Goal: Task Accomplishment & Management: Manage account settings

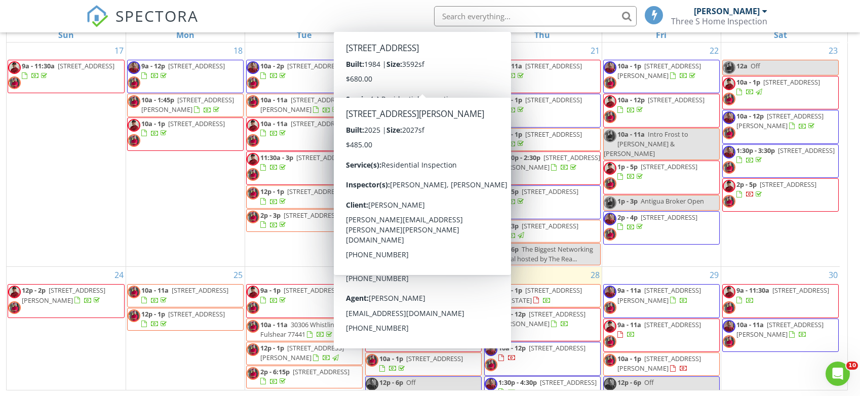
scroll to position [101, 0]
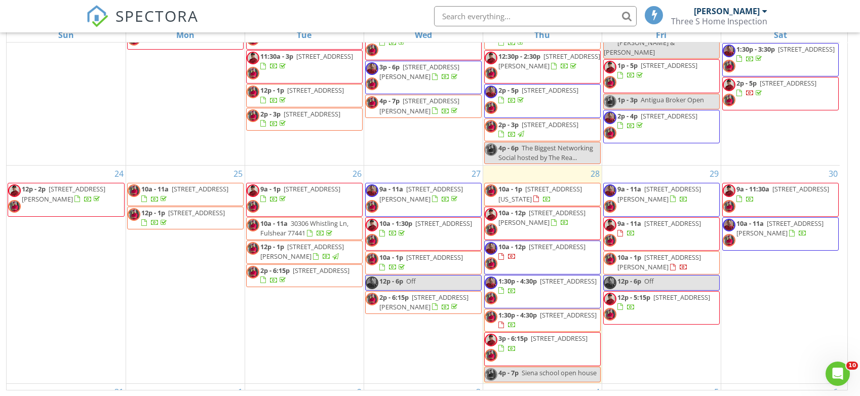
click at [682, 189] on span "300 St Joseph Pkwy 311, Houston 77002" at bounding box center [660, 193] width 84 height 19
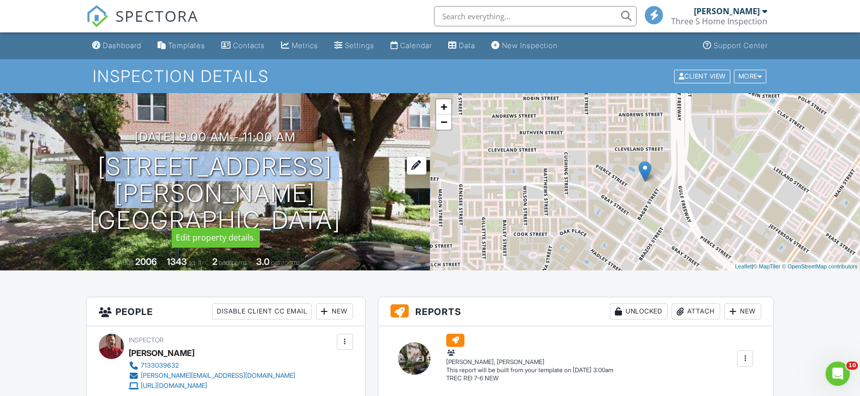
drag, startPoint x: 52, startPoint y: 179, endPoint x: 327, endPoint y: 190, distance: 275.3
click at [327, 190] on div "08/29/2025 9:00 am - 11:00 am 300 St Joseph Pkwy 311 Houston, TX 77002" at bounding box center [215, 181] width 430 height 103
copy h1 "300 St Joseph Pkwy"
click at [117, 38] on link "Dashboard" at bounding box center [116, 45] width 57 height 19
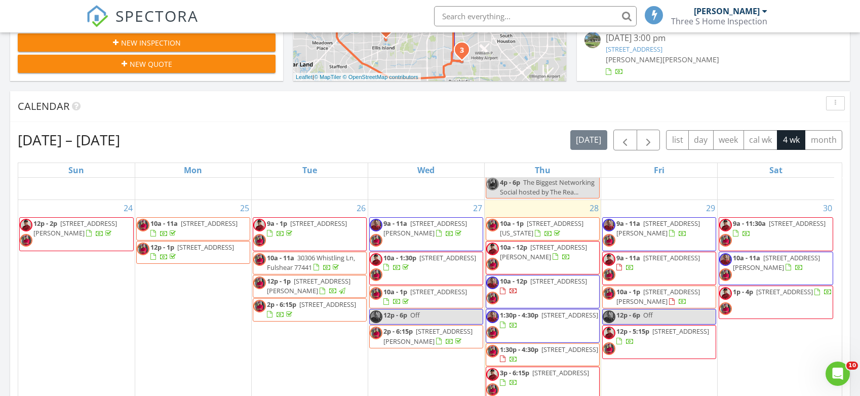
scroll to position [203, 0]
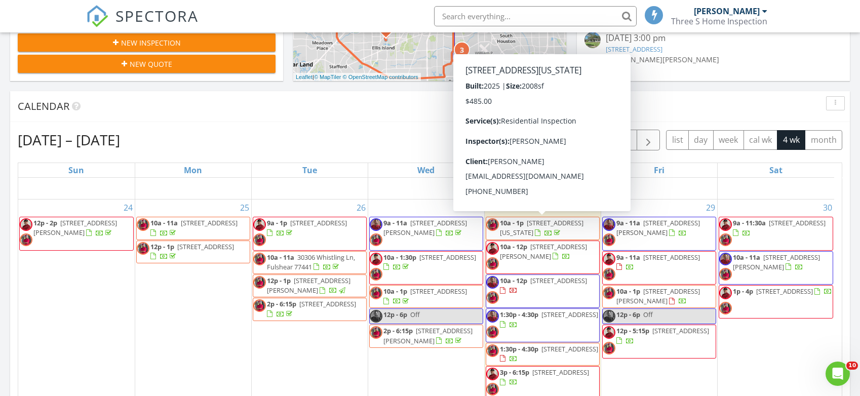
click at [651, 262] on span "[STREET_ADDRESS]" at bounding box center [671, 257] width 57 height 9
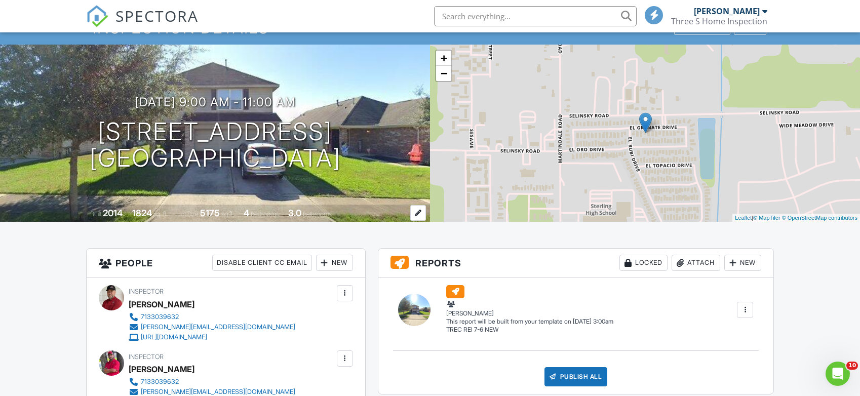
scroll to position [51, 0]
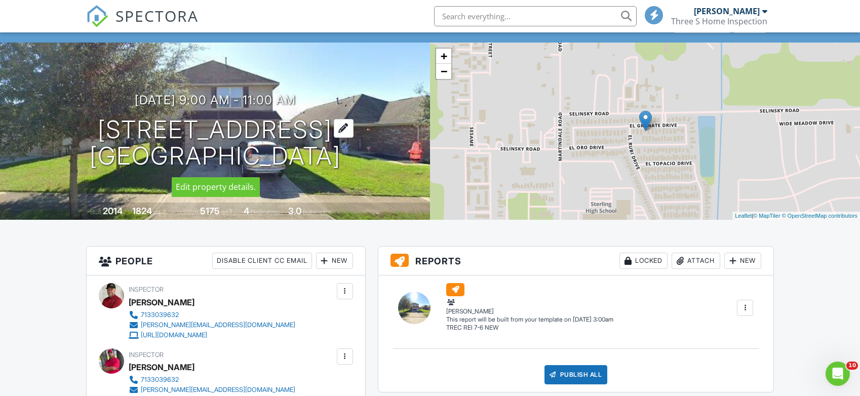
drag, startPoint x: 81, startPoint y: 131, endPoint x: 336, endPoint y: 139, distance: 256.0
click at [336, 139] on div "08/29/2025 9:00 am - 11:00 am 6214 El Granate Dr Houston, TX 77048" at bounding box center [215, 131] width 430 height 77
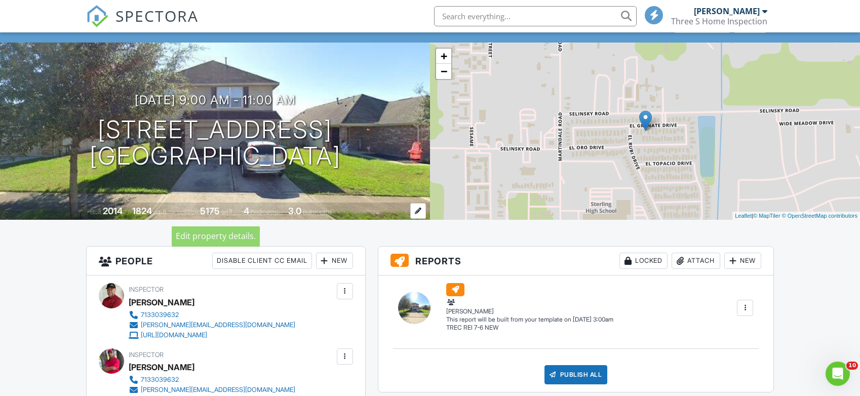
copy h1 "6214 El Granate Dr"
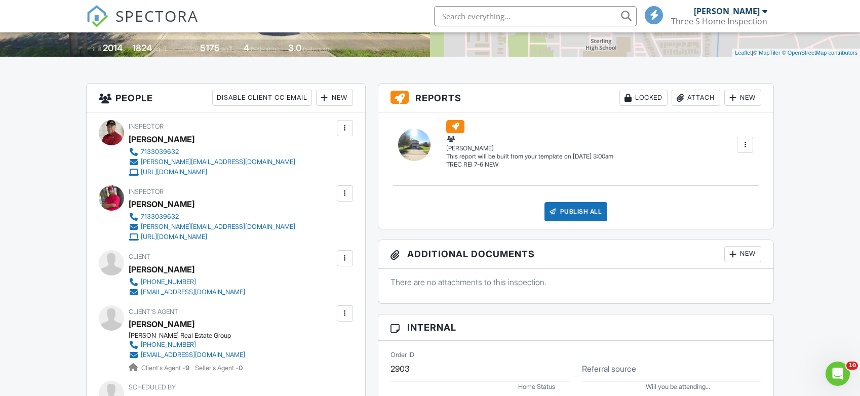
scroll to position [0, 0]
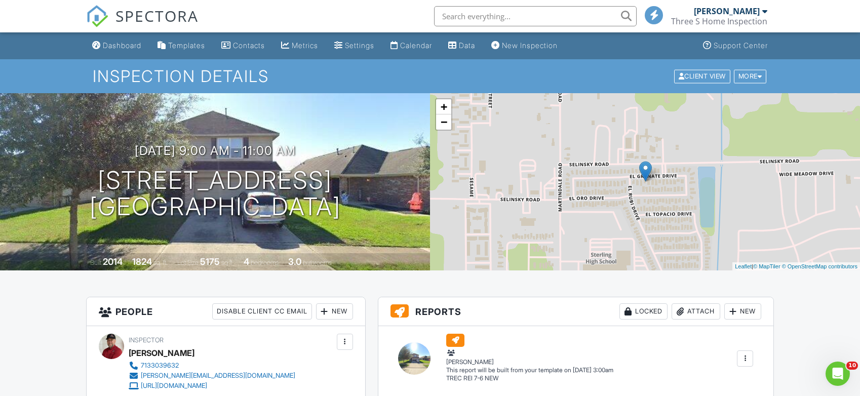
drag, startPoint x: 115, startPoint y: 46, endPoint x: 124, endPoint y: 48, distance: 9.5
click at [115, 46] on div "Dashboard" at bounding box center [122, 45] width 39 height 9
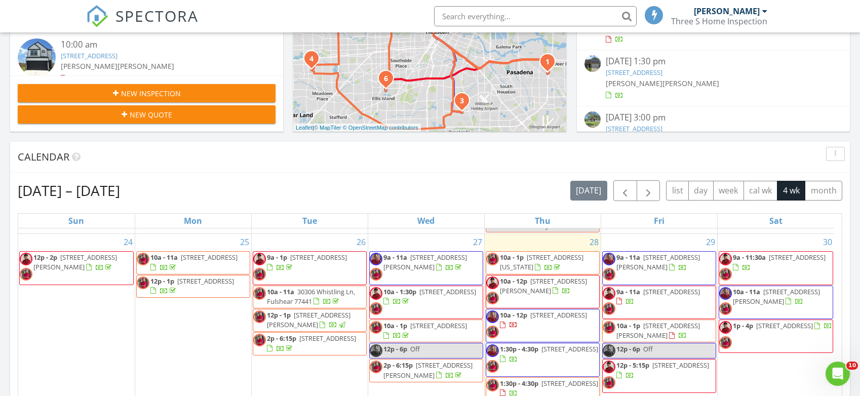
scroll to position [222, 0]
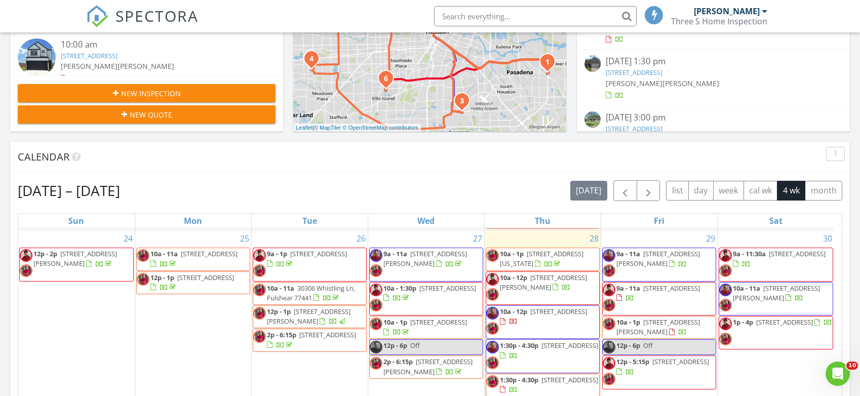
click at [154, 114] on span "New Quote" at bounding box center [151, 114] width 43 height 11
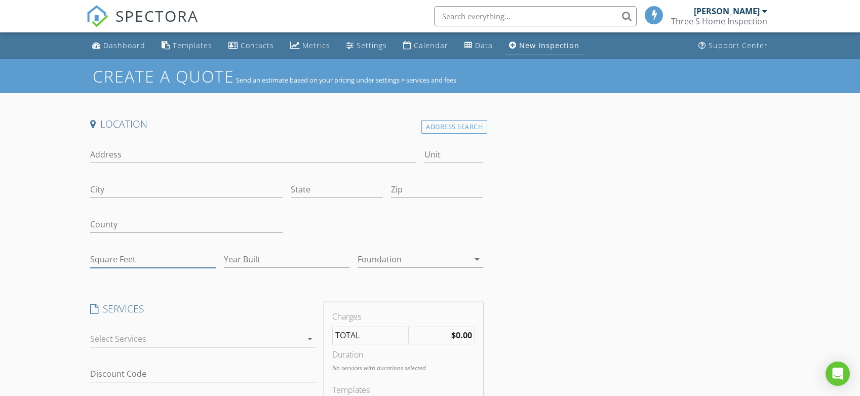
click at [112, 262] on input "Square Feet" at bounding box center [153, 259] width 126 height 17
click at [447, 126] on div "Address Search" at bounding box center [455, 127] width 66 height 14
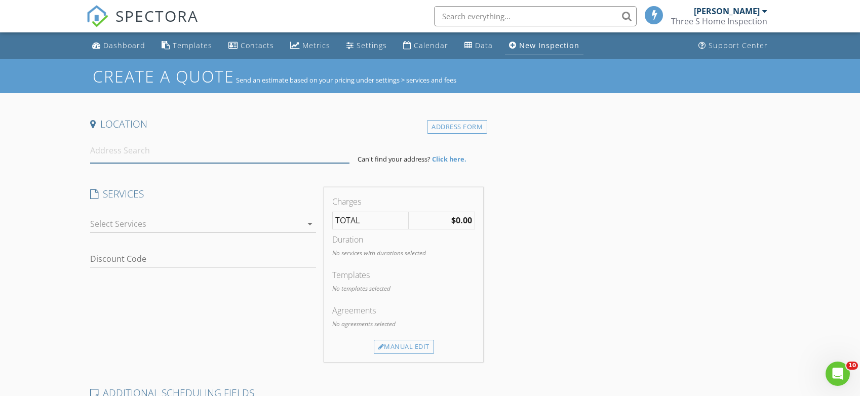
click at [139, 155] on input at bounding box center [219, 150] width 259 height 25
paste input "1015 Stoneleigh Ct"
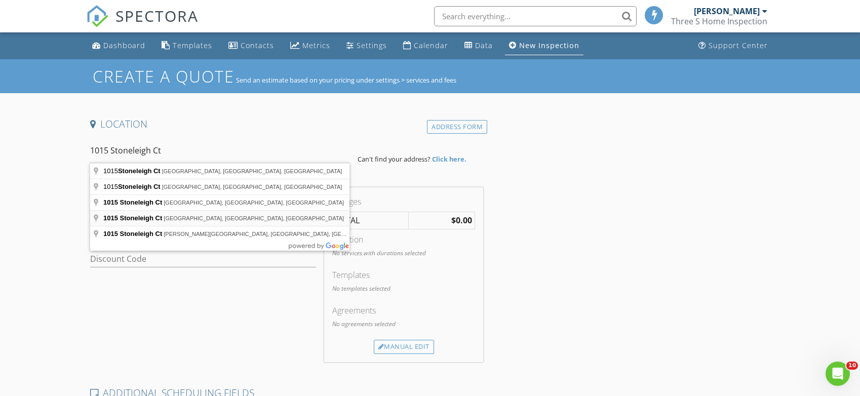
type input "1015 Stoneleigh Ct, Tomball, TX, USA"
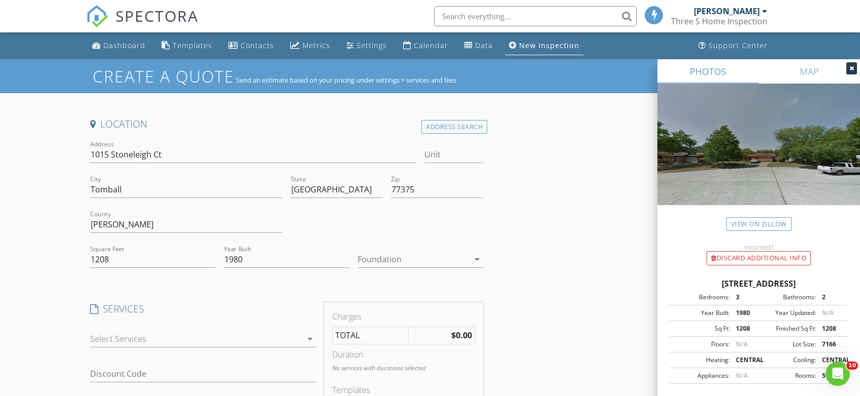
scroll to position [101, 0]
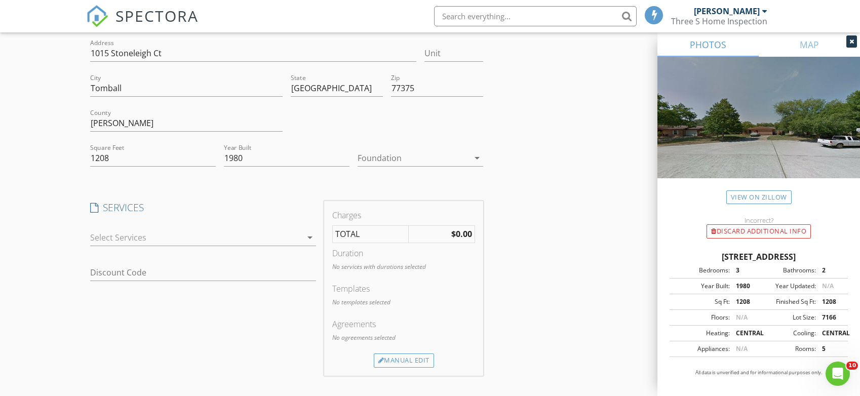
click at [168, 240] on div at bounding box center [196, 238] width 212 height 16
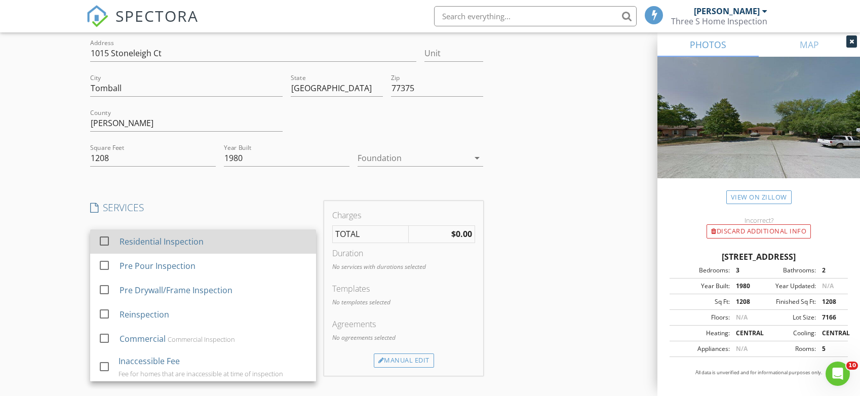
click at [146, 238] on div "Residential Inspection" at bounding box center [162, 242] width 84 height 12
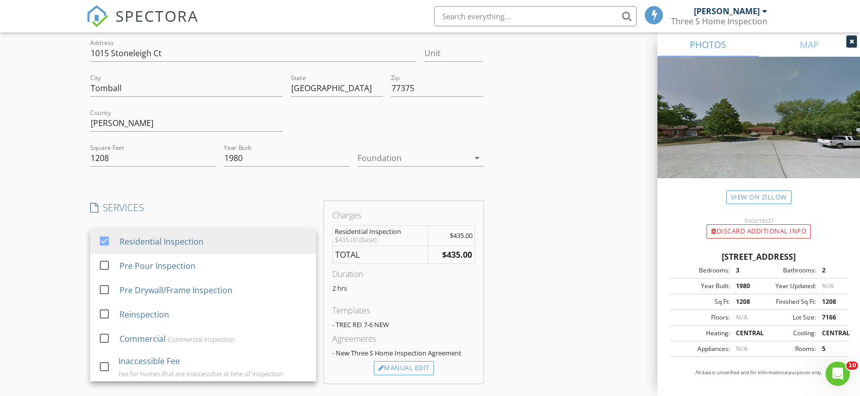
click at [67, 239] on div "Create a Quote Send an estimate based on your pricing under settings > services…" at bounding box center [430, 327] width 860 height 738
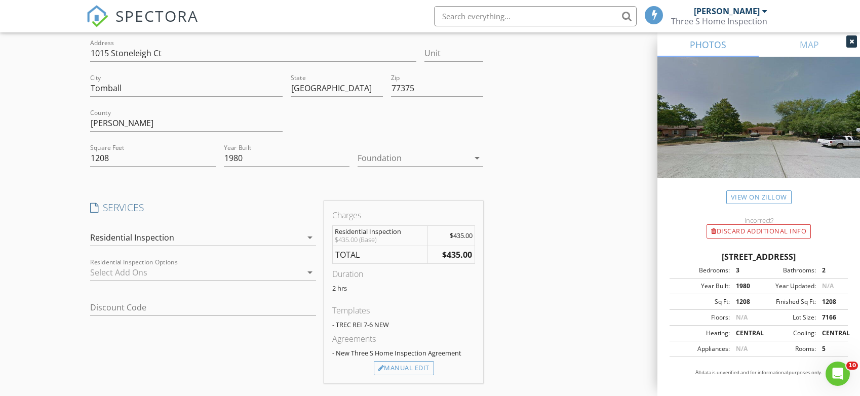
click at [141, 275] on div at bounding box center [196, 272] width 212 height 16
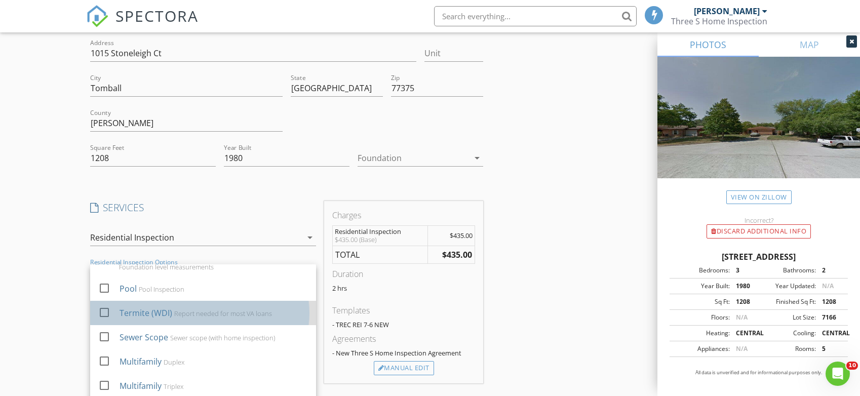
click at [133, 312] on div "Termite (WDI)" at bounding box center [146, 313] width 53 height 12
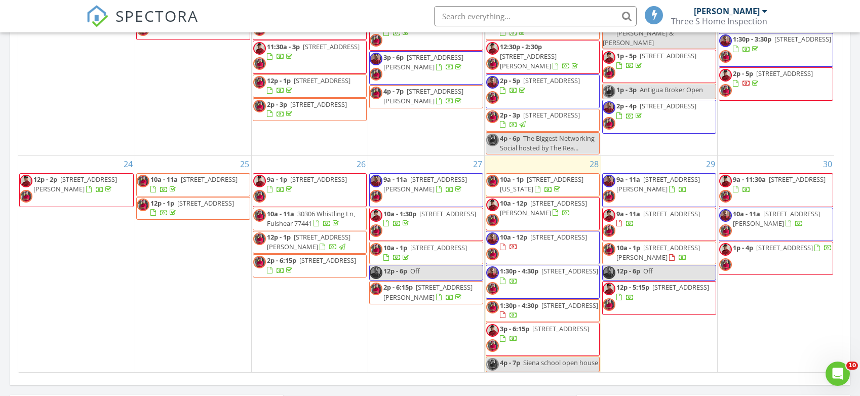
scroll to position [51, 0]
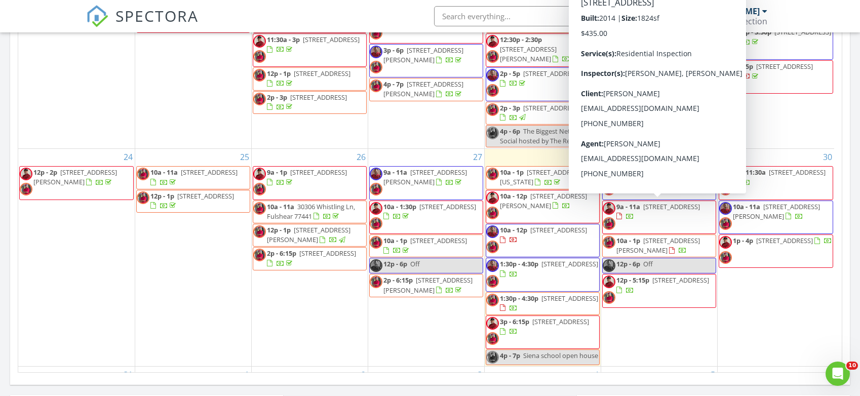
click at [655, 211] on span "[STREET_ADDRESS]" at bounding box center [671, 206] width 57 height 9
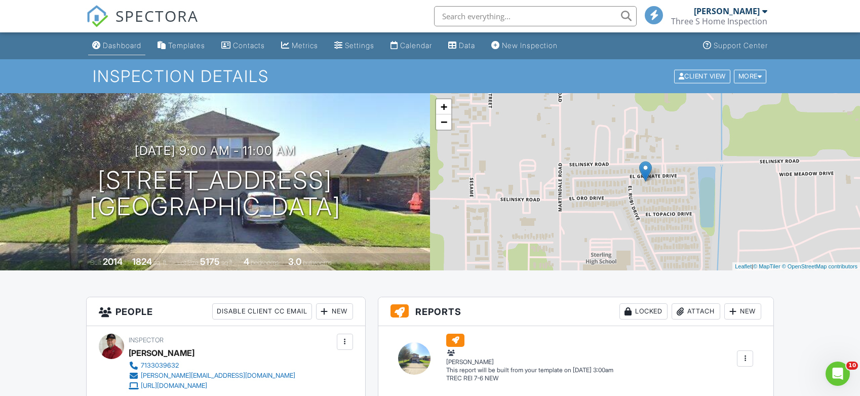
click at [122, 47] on div "Dashboard" at bounding box center [122, 45] width 39 height 9
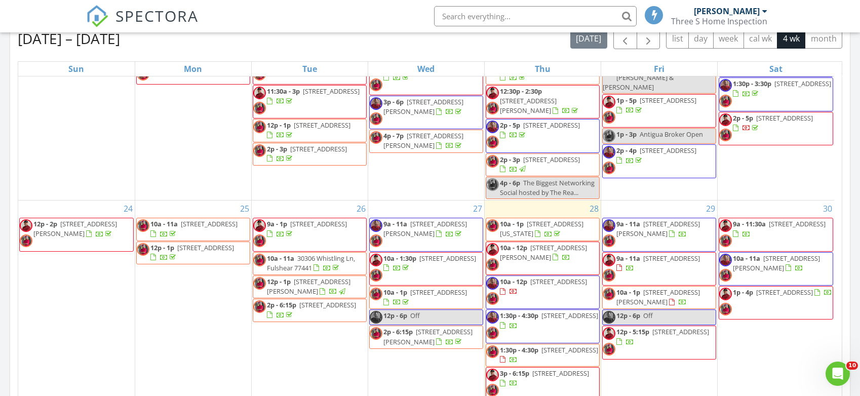
scroll to position [123, 0]
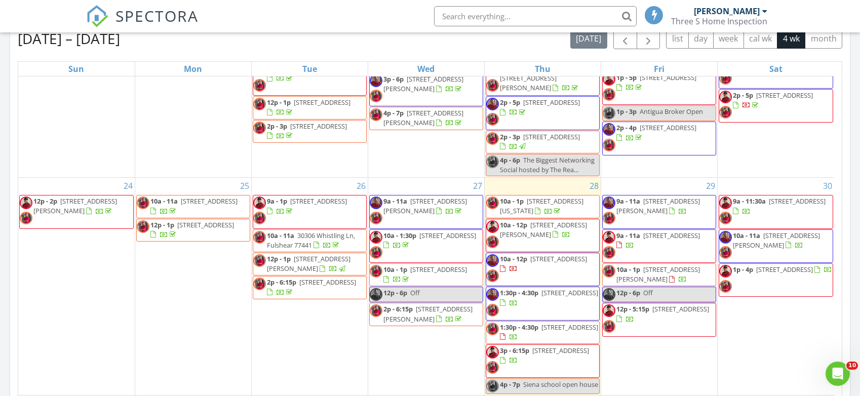
click at [663, 243] on span "6214 El Granate Dr, Houston 77048" at bounding box center [659, 240] width 84 height 19
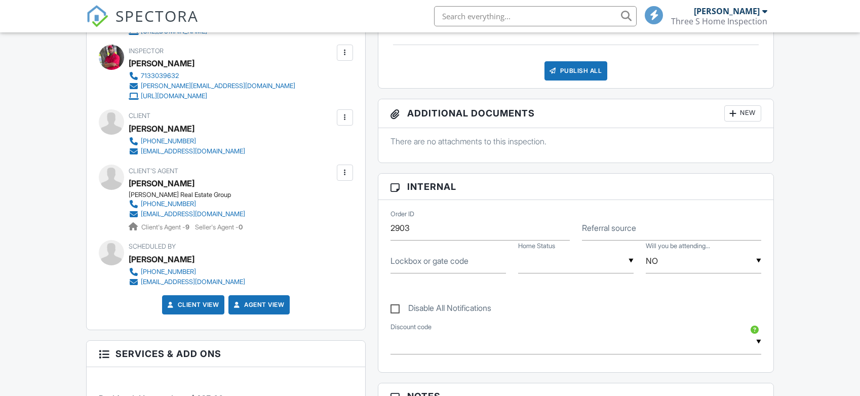
click at [462, 262] on label "Lockbox or gate code" at bounding box center [430, 260] width 78 height 11
click at [462, 262] on input "Lockbox or gate code" at bounding box center [449, 261] width 116 height 25
click at [415, 269] on input "Lockbox or gate code" at bounding box center [449, 261] width 116 height 25
type input "Supra"
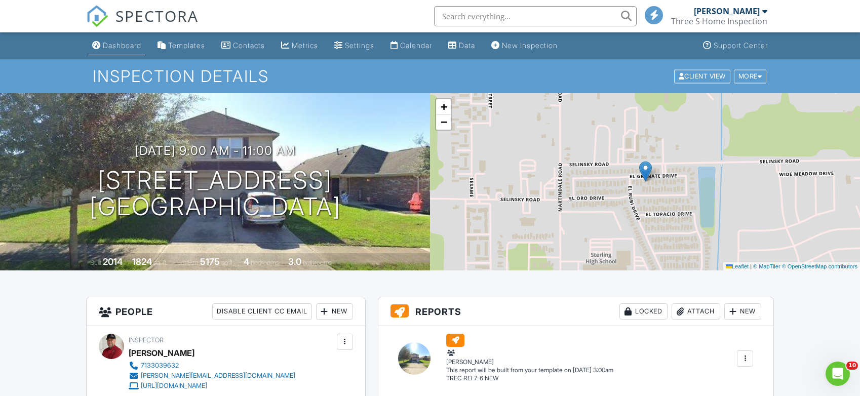
click at [131, 44] on div "Dashboard" at bounding box center [122, 45] width 39 height 9
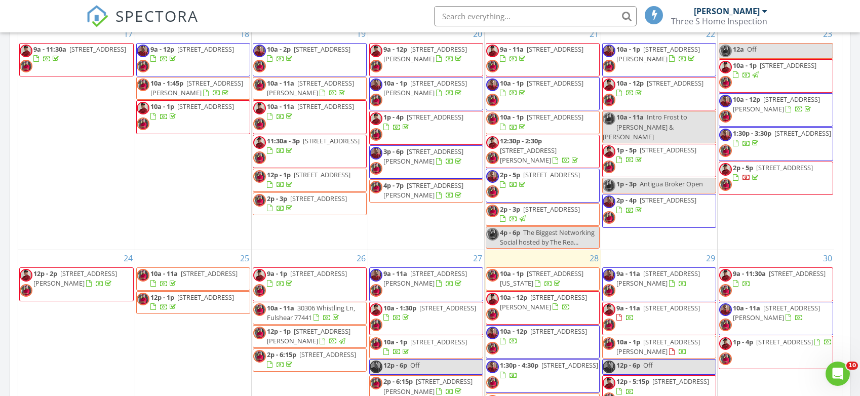
scroll to position [203, 0]
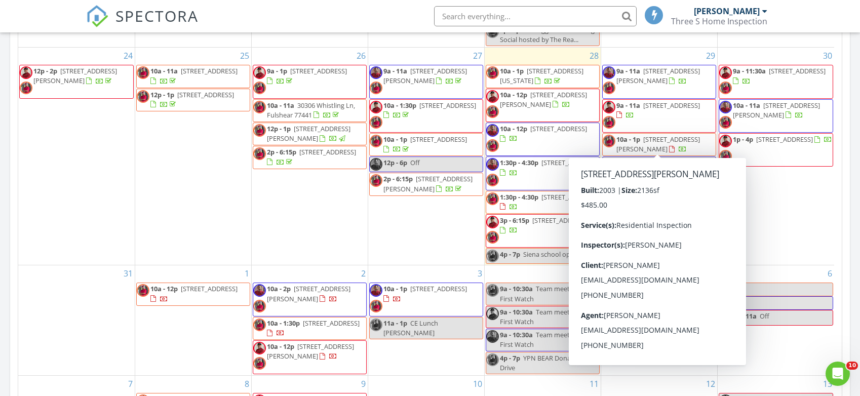
click at [663, 135] on span "[STREET_ADDRESS][PERSON_NAME]" at bounding box center [659, 144] width 84 height 19
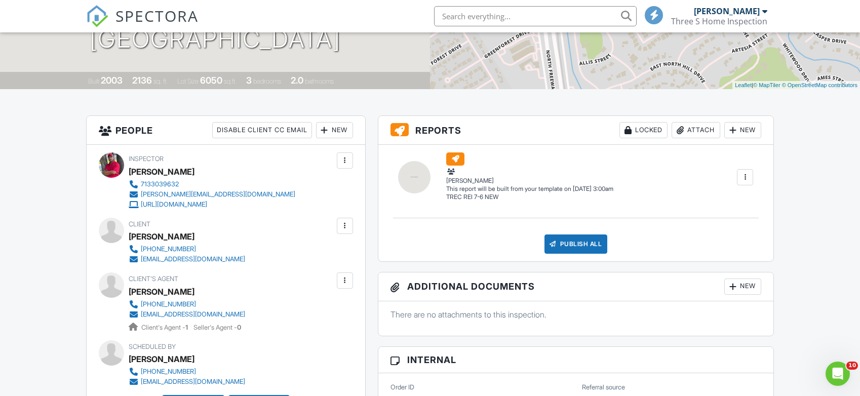
scroll to position [101, 0]
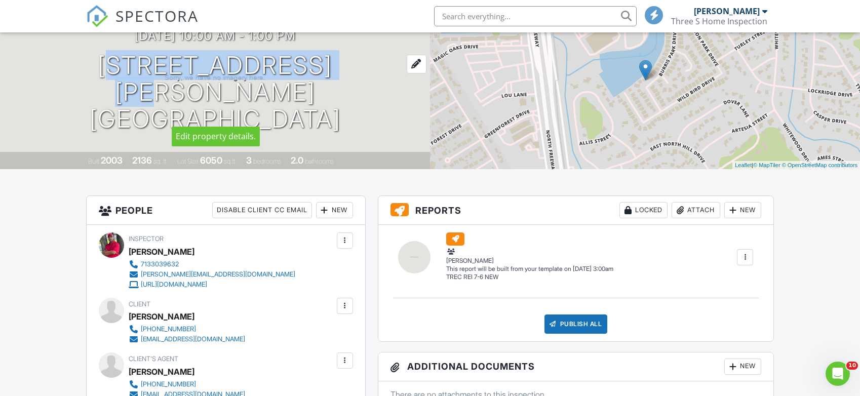
drag, startPoint x: 80, startPoint y: 77, endPoint x: 331, endPoint y: 79, distance: 250.8
click at [331, 79] on div "08/29/2025 10:00 am - 1:00 pm 207 Burris Park Dr Spring, TX 77373" at bounding box center [215, 80] width 430 height 103
copy h1 "207 Burris Park Dr"
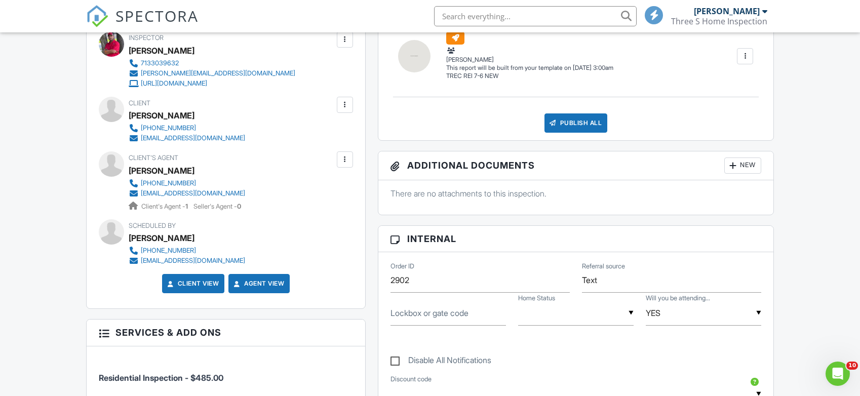
scroll to position [304, 0]
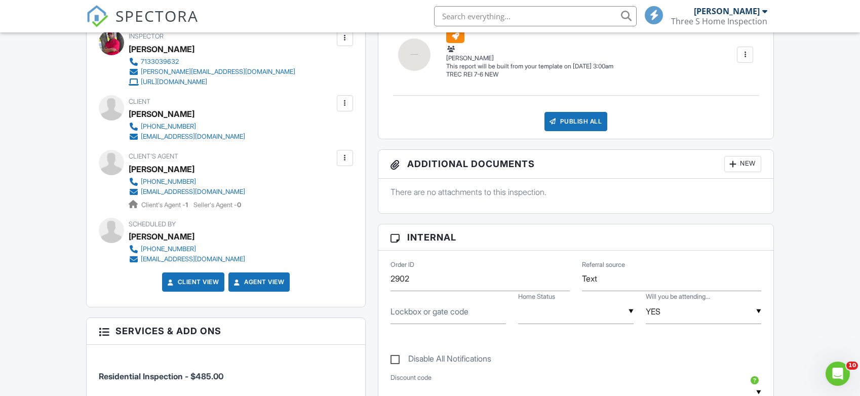
click at [420, 313] on label "Lockbox or gate code" at bounding box center [430, 311] width 78 height 11
click at [420, 313] on input "Lockbox or gate code" at bounding box center [449, 311] width 116 height 25
click at [423, 310] on input "Lockbox or gate code" at bounding box center [449, 311] width 116 height 25
type input "Supra"
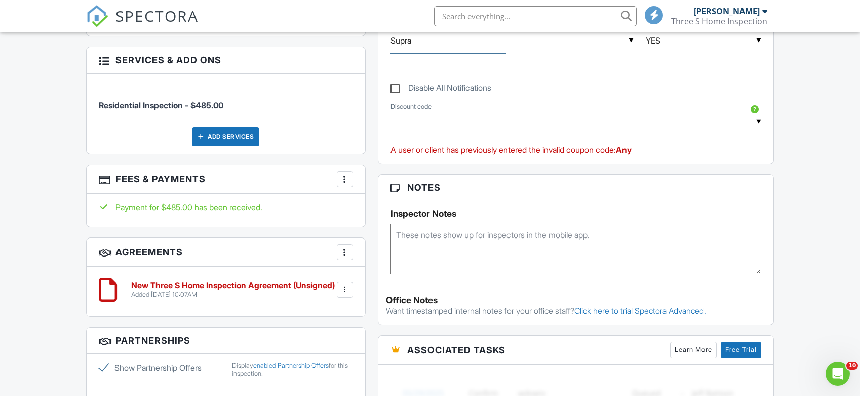
scroll to position [608, 0]
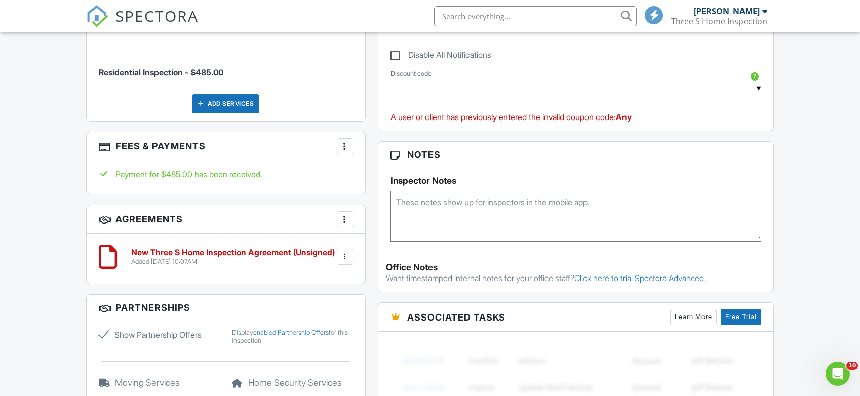
click at [435, 206] on textarea at bounding box center [576, 216] width 371 height 51
click at [499, 211] on textarea at bounding box center [576, 216] width 371 height 51
paste textarea "Gate code 1948"
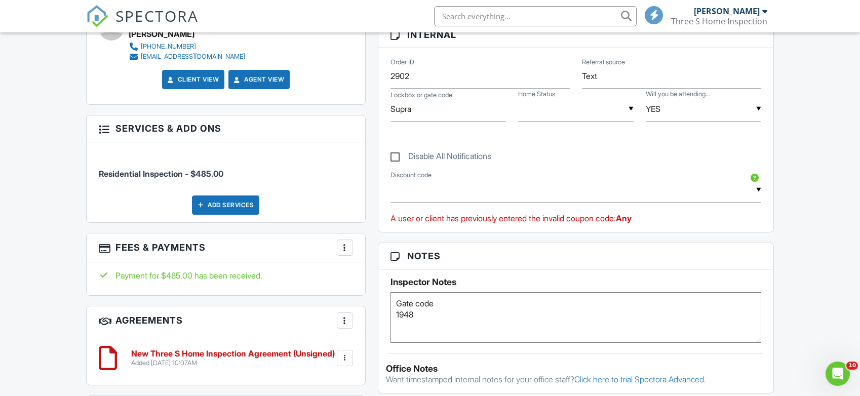
scroll to position [507, 0]
type textarea "Gate code 1948"
click at [477, 192] on div "▼ 5 - 5.0% off Repeat Client - $25.00 off - Repeat Client Discount Gift Card 01…" at bounding box center [576, 190] width 371 height 25
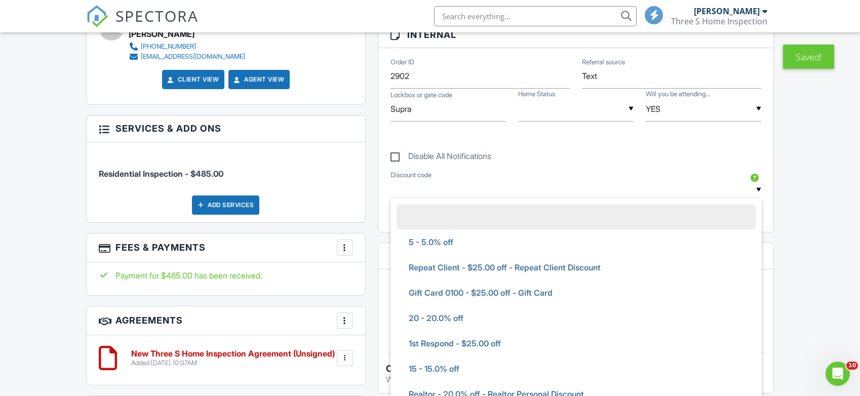
click at [482, 187] on input "text" at bounding box center [576, 190] width 371 height 25
click at [582, 134] on div "Disable All Notifications" at bounding box center [576, 151] width 383 height 38
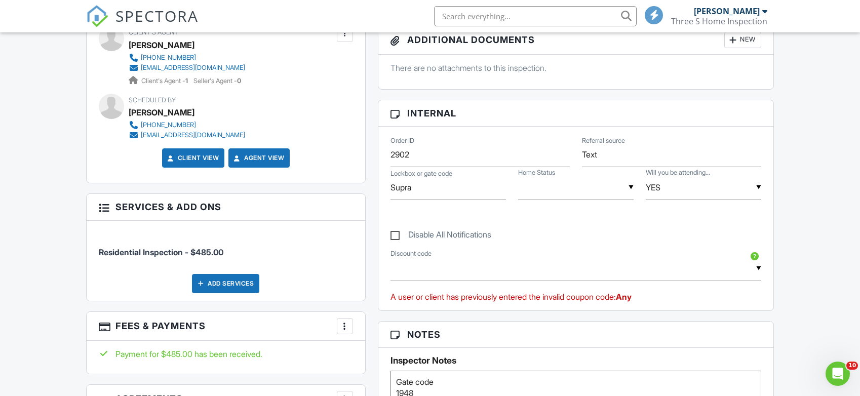
scroll to position [405, 0]
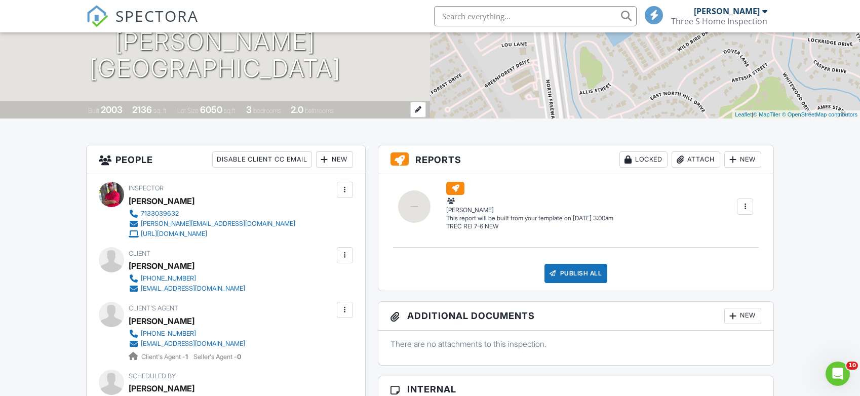
scroll to position [0, 0]
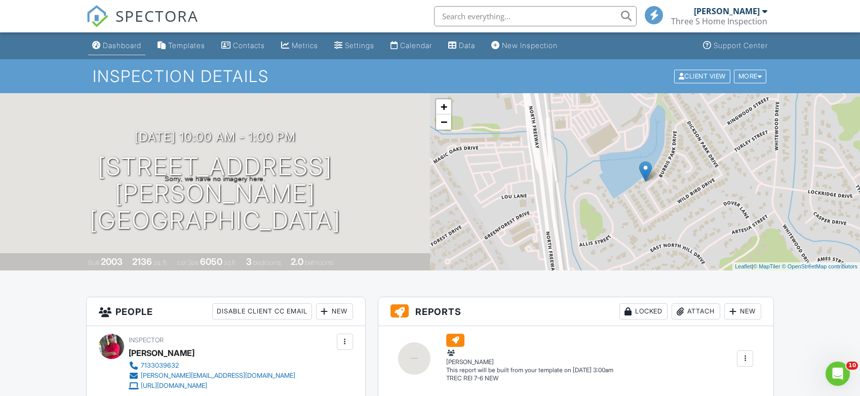
click at [130, 44] on div "Dashboard" at bounding box center [122, 45] width 39 height 9
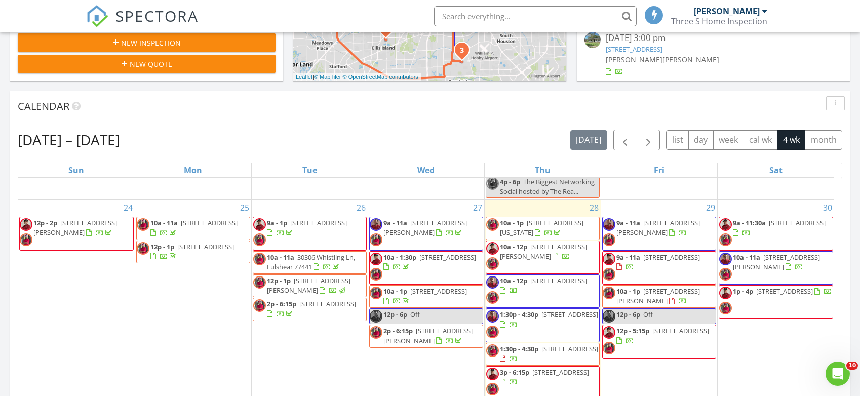
scroll to position [222, 0]
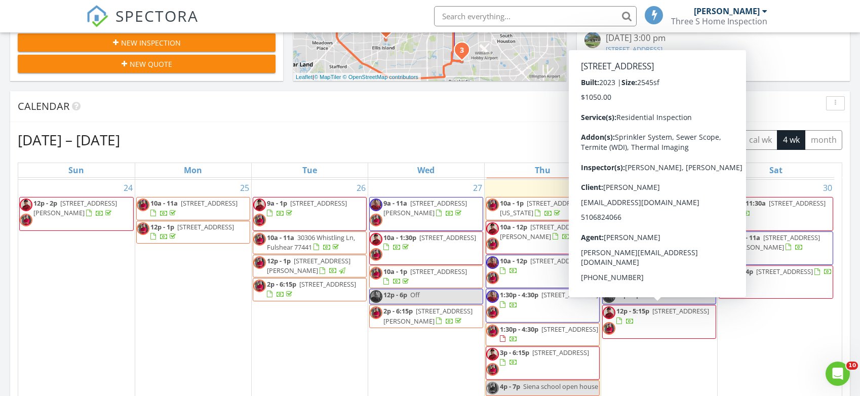
click at [667, 312] on span "[STREET_ADDRESS]" at bounding box center [681, 311] width 57 height 9
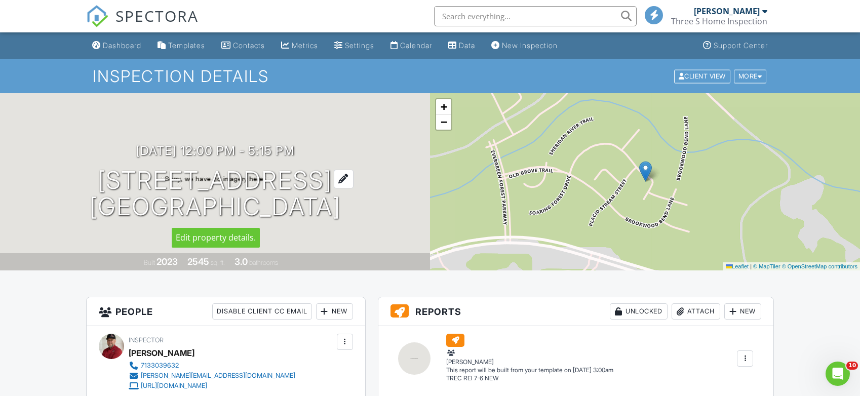
drag, startPoint x: 58, startPoint y: 180, endPoint x: 351, endPoint y: 187, distance: 292.9
click at [351, 187] on div "08/29/2025 12:00 pm - 5:15 pm 13128 Soaring Frst Dr Conroe, TX 77302" at bounding box center [215, 182] width 430 height 77
copy h1 "13128 Soaring Frst Dr"
click at [126, 47] on div "Dashboard" at bounding box center [122, 45] width 39 height 9
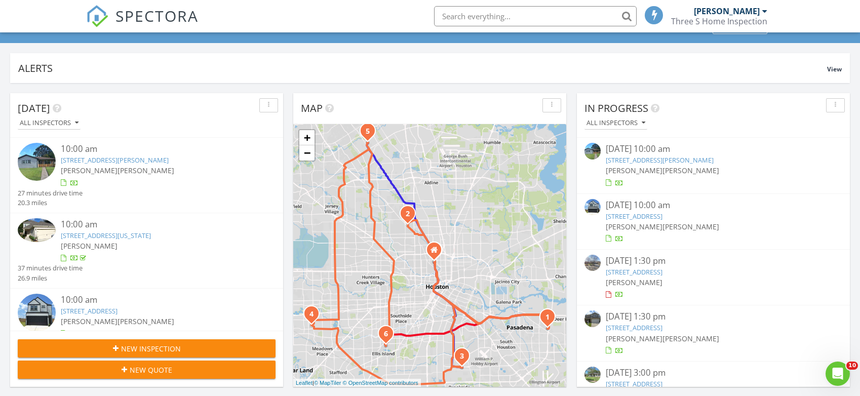
scroll to position [51, 0]
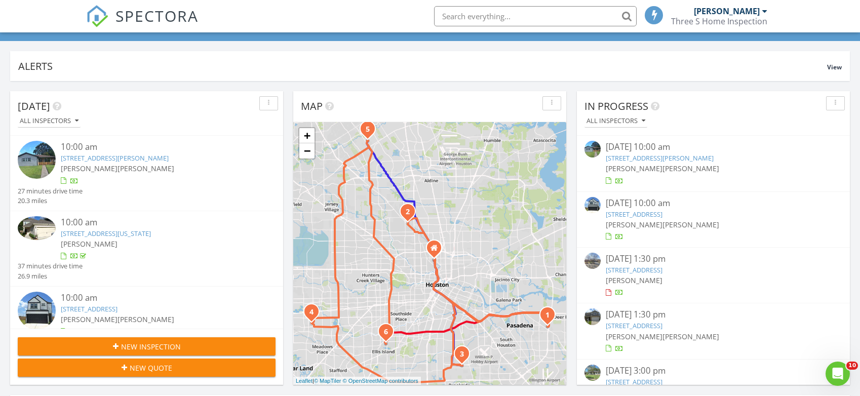
drag, startPoint x: 652, startPoint y: 158, endPoint x: 633, endPoint y: 160, distance: 18.3
click at [652, 158] on link "[STREET_ADDRESS][PERSON_NAME]" at bounding box center [660, 158] width 108 height 9
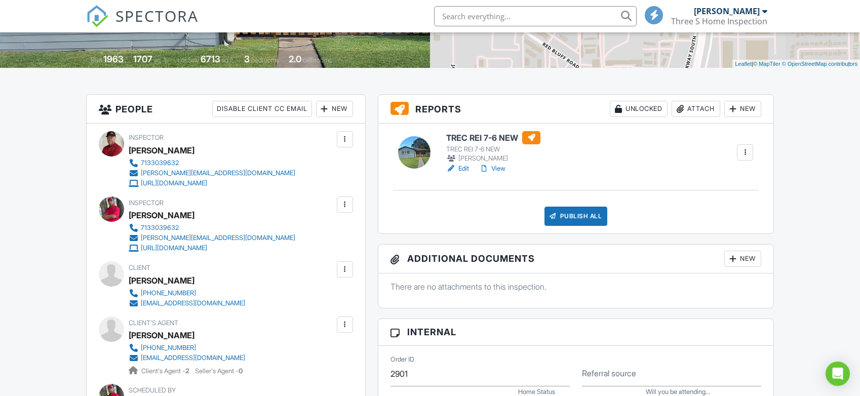
click at [464, 169] on link "Edit" at bounding box center [457, 169] width 23 height 10
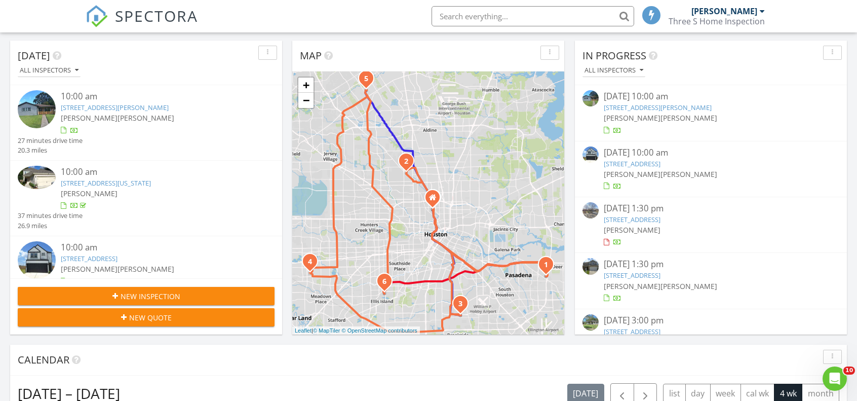
click at [663, 107] on link "3721 Newton Dr, Pasadena, TX 77503" at bounding box center [658, 107] width 108 height 9
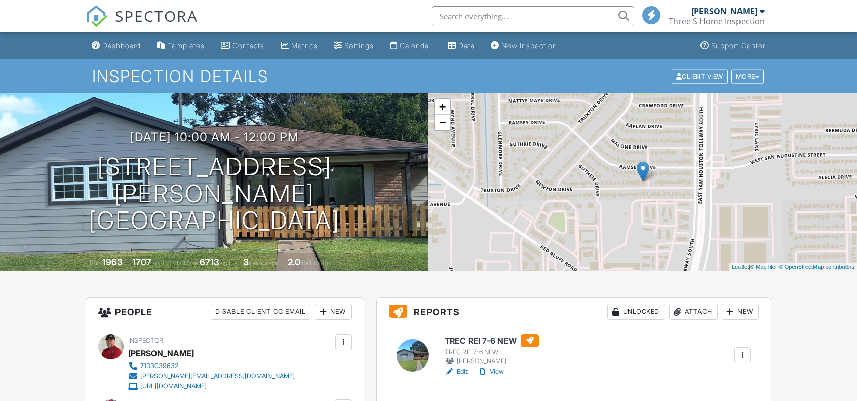
click at [453, 366] on div at bounding box center [450, 371] width 10 height 10
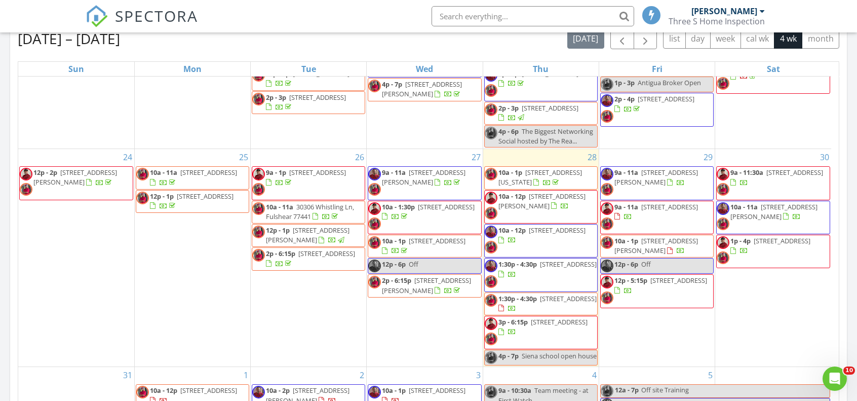
click at [531, 323] on span "[STREET_ADDRESS]" at bounding box center [559, 321] width 57 height 9
